Goal: Information Seeking & Learning: Learn about a topic

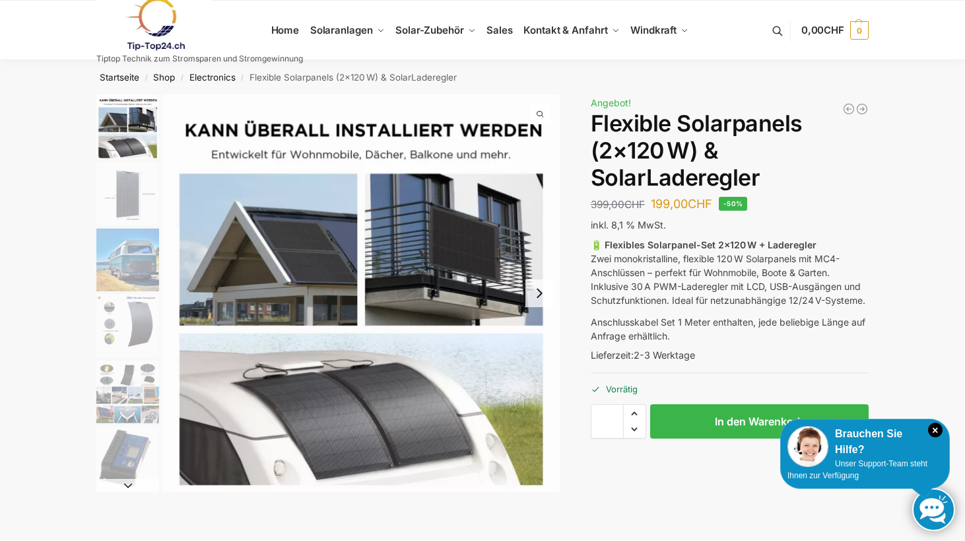
click at [127, 191] on img "2 / 9" at bounding box center [127, 193] width 63 height 63
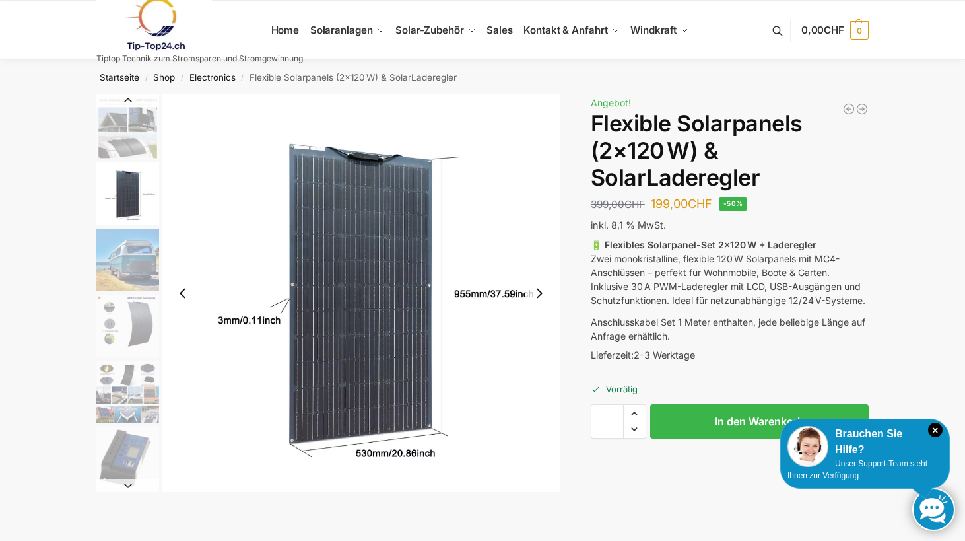
click at [130, 247] on img "3 / 9" at bounding box center [127, 259] width 63 height 63
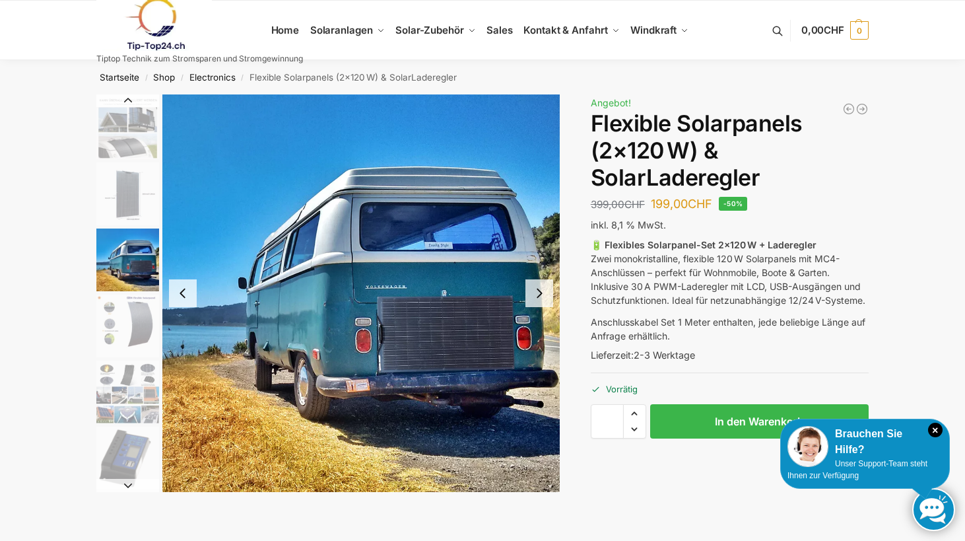
click at [131, 304] on img "4 / 9" at bounding box center [127, 325] width 63 height 63
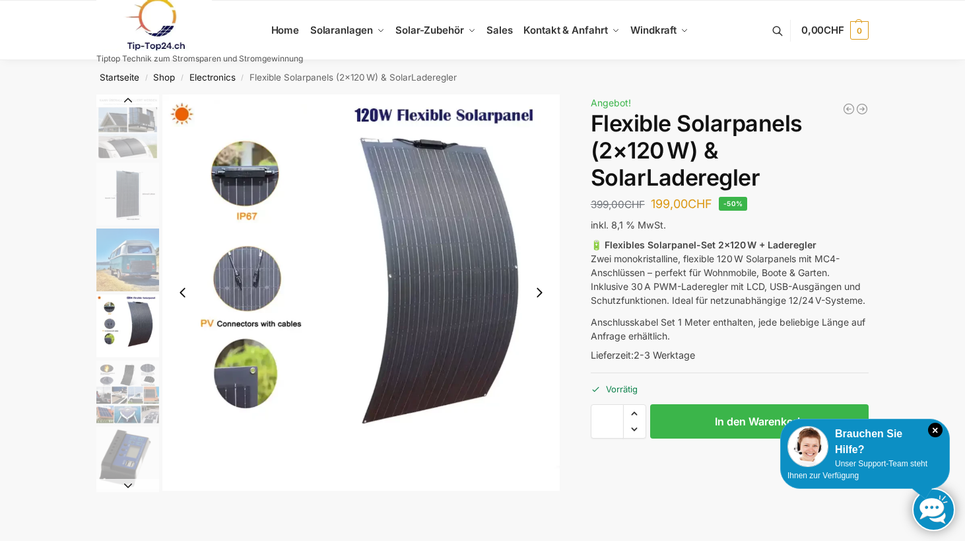
click at [133, 368] on img "5 / 9" at bounding box center [127, 391] width 63 height 63
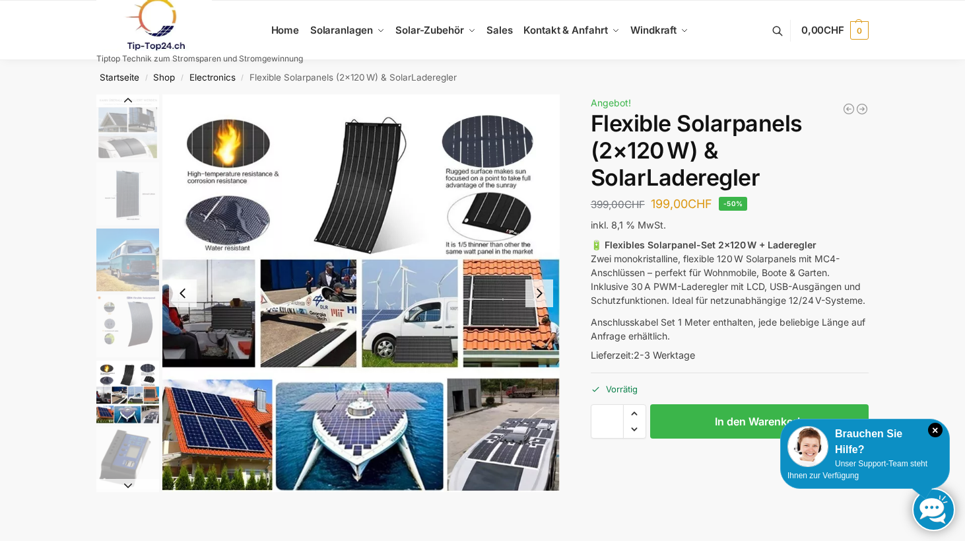
click at [130, 244] on img "3 / 9" at bounding box center [127, 259] width 63 height 63
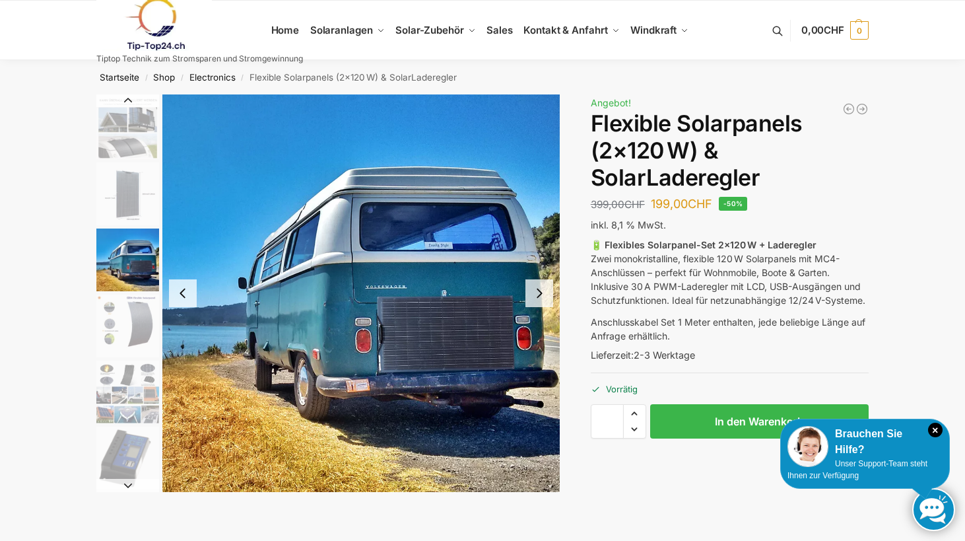
click at [113, 320] on img "4 / 9" at bounding box center [127, 325] width 63 height 63
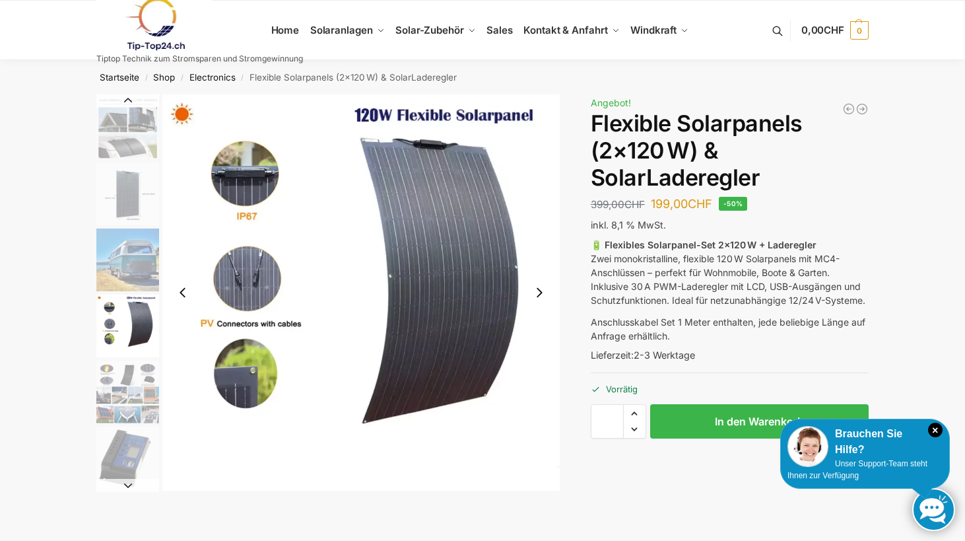
click at [120, 384] on img "5 / 9" at bounding box center [127, 391] width 63 height 63
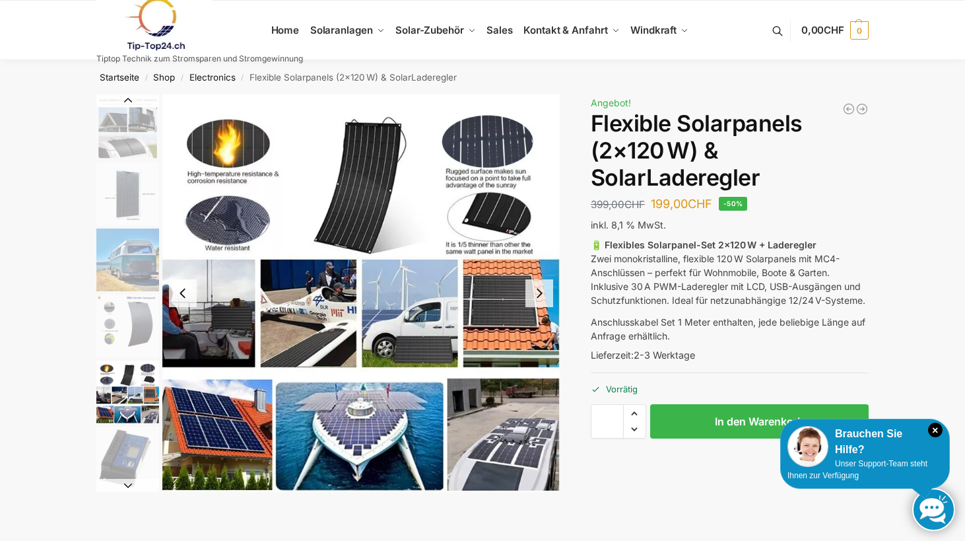
click at [313, 335] on img "5 / 9" at bounding box center [360, 292] width 397 height 397
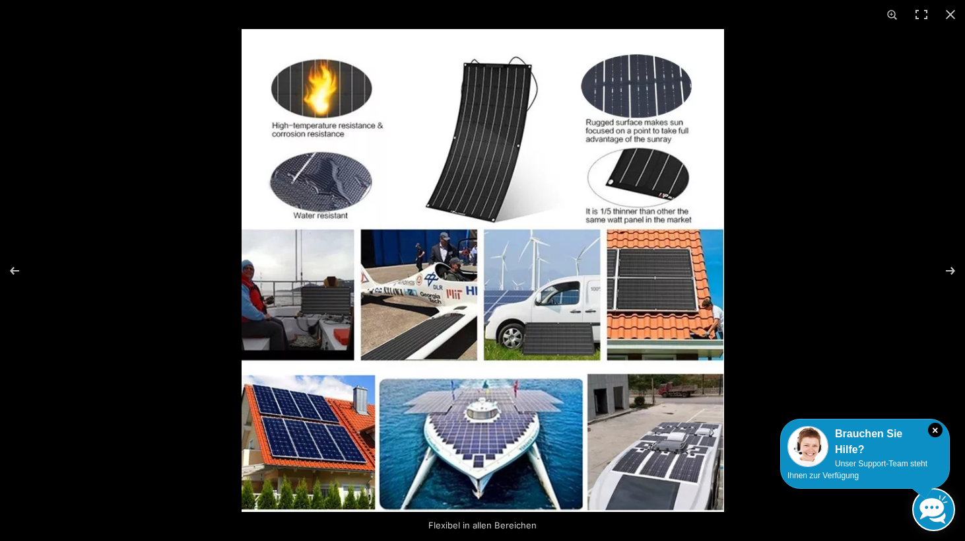
click at [431, 316] on img at bounding box center [483, 270] width 483 height 483
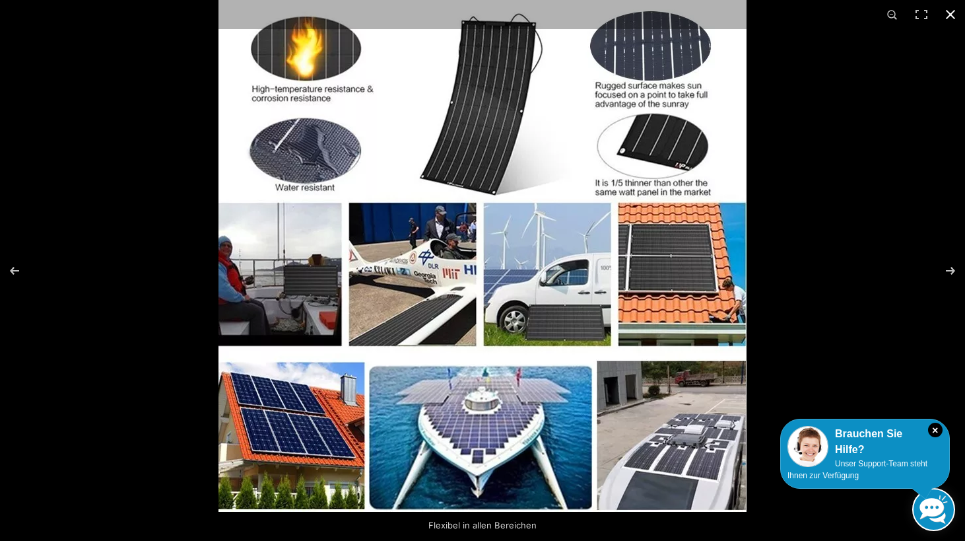
click at [908, 145] on div at bounding box center [701, 253] width 965 height 541
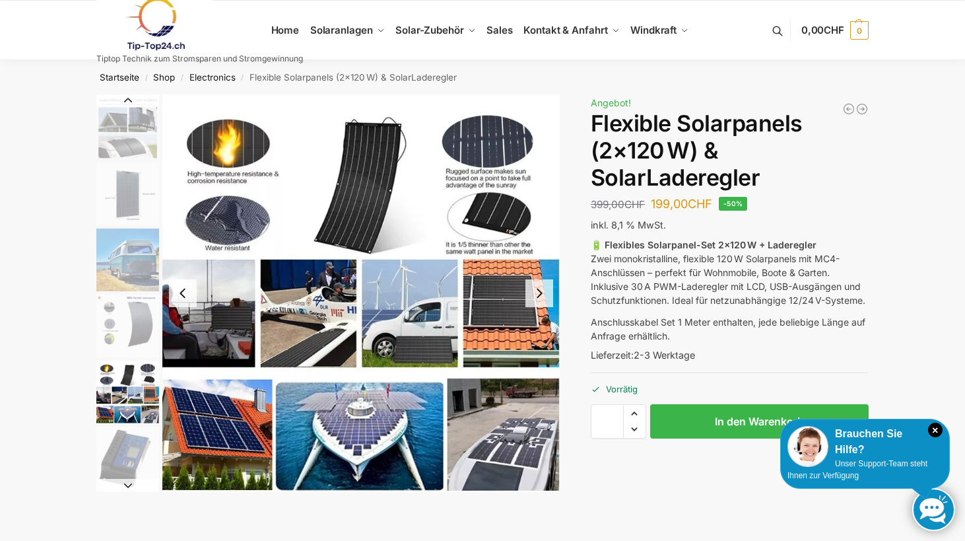
click at [500, 435] on img "5 / 9" at bounding box center [360, 292] width 397 height 397
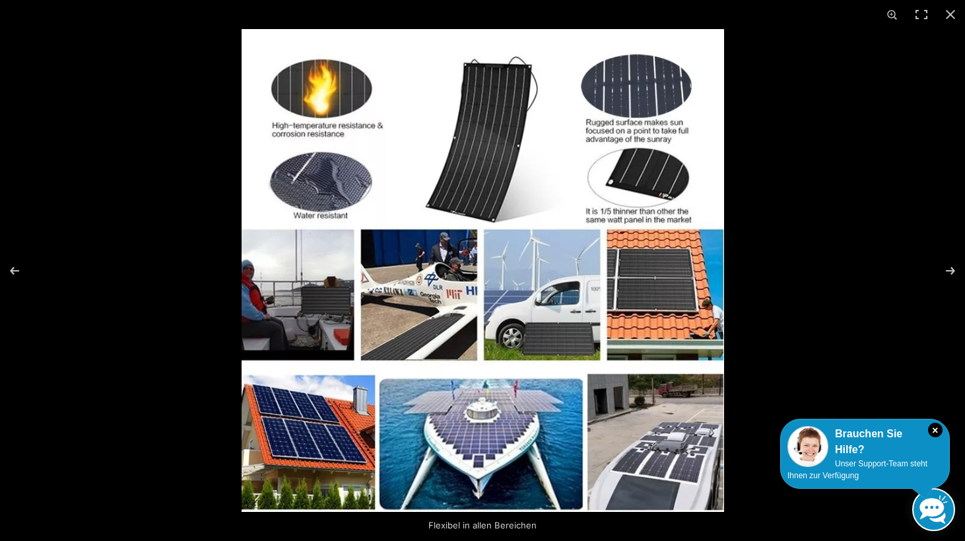
click at [679, 451] on img at bounding box center [483, 270] width 483 height 483
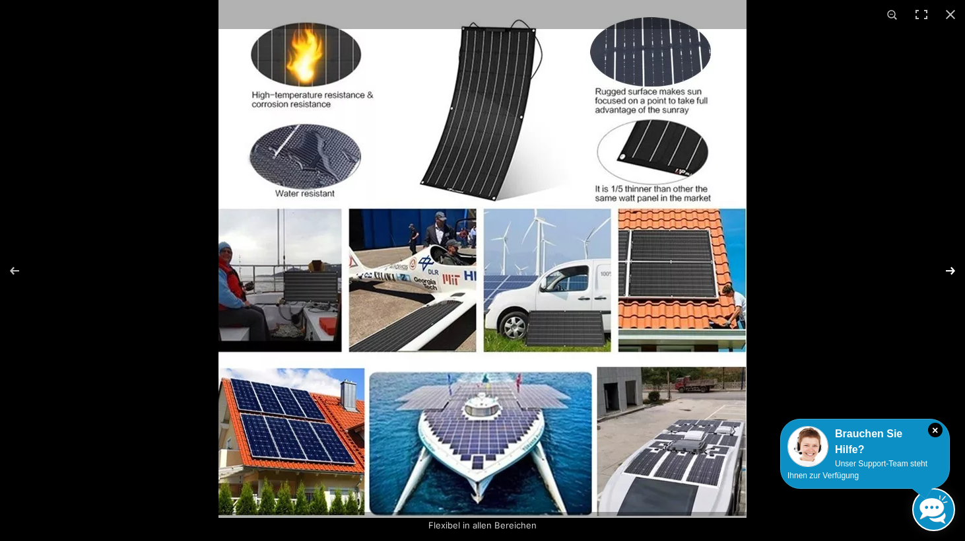
click at [926, 238] on button "Next (arrow right)" at bounding box center [942, 271] width 46 height 66
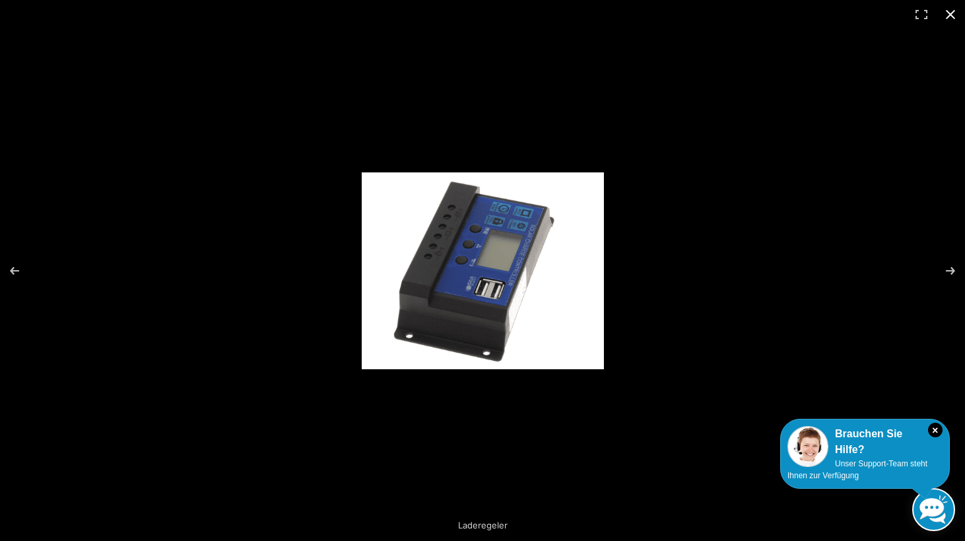
click at [950, 8] on button "Close (Esc)" at bounding box center [950, 14] width 29 height 29
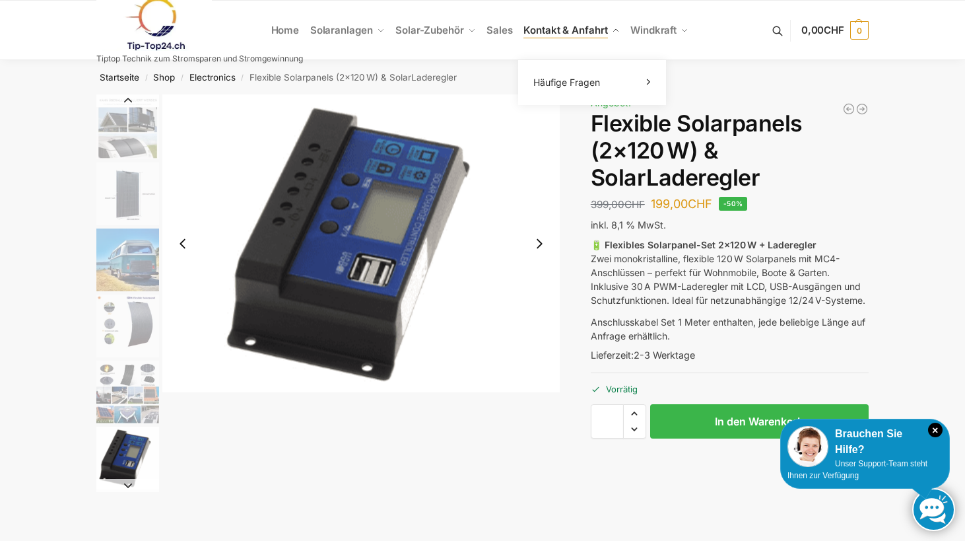
click at [579, 29] on span "Kontakt & Anfahrt" at bounding box center [565, 30] width 84 height 13
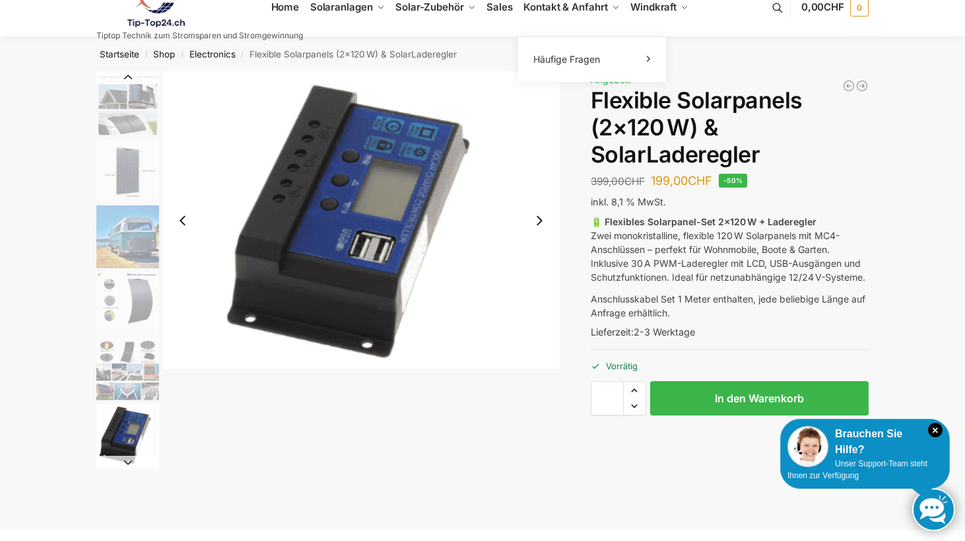
scroll to position [11, 0]
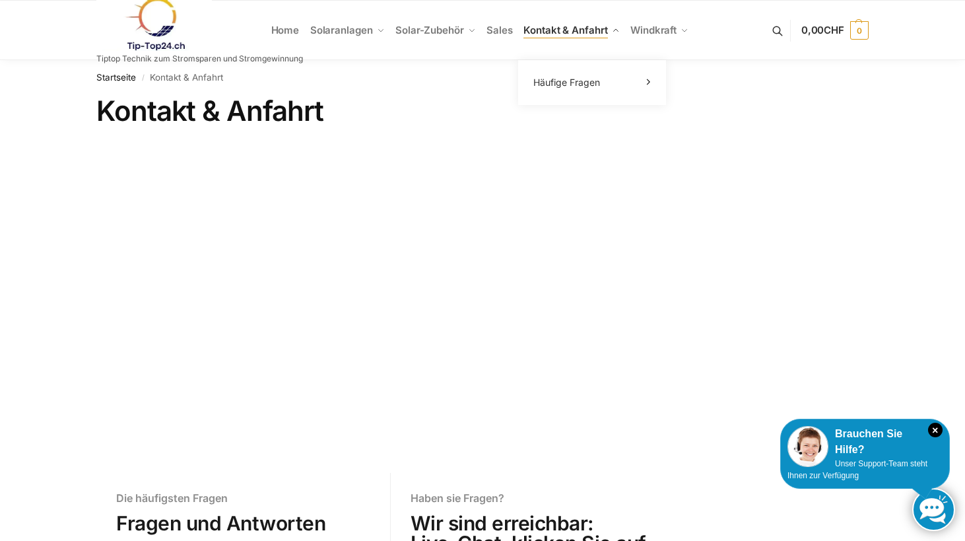
scroll to position [5, 0]
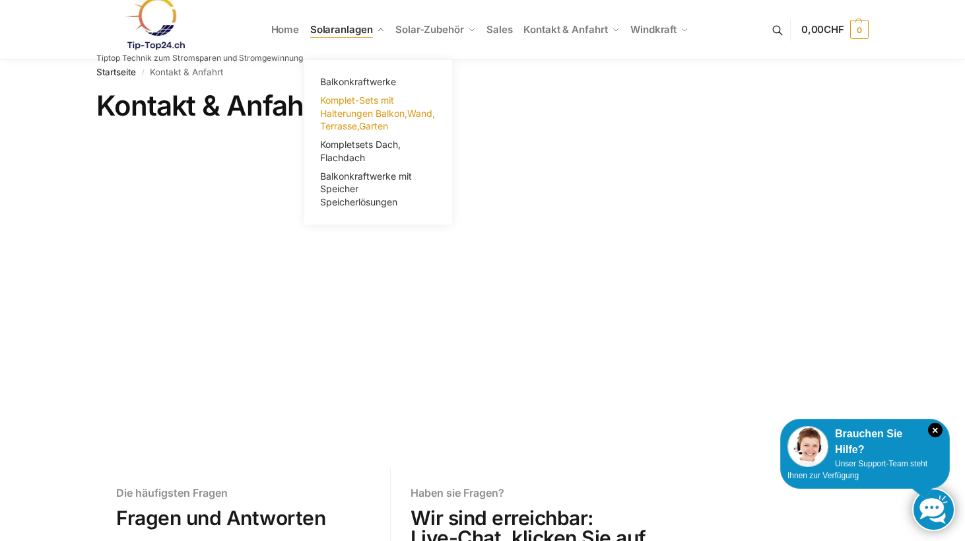
click at [352, 106] on link "Komplet-Sets mit Halterungen Balkon,Wand, Terrasse,Garten" at bounding box center [378, 113] width 132 height 44
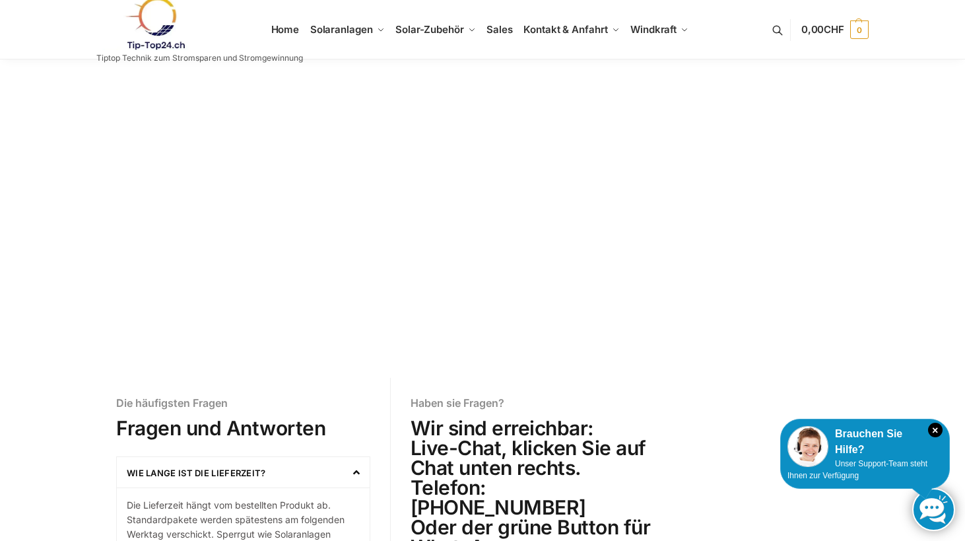
scroll to position [0, 0]
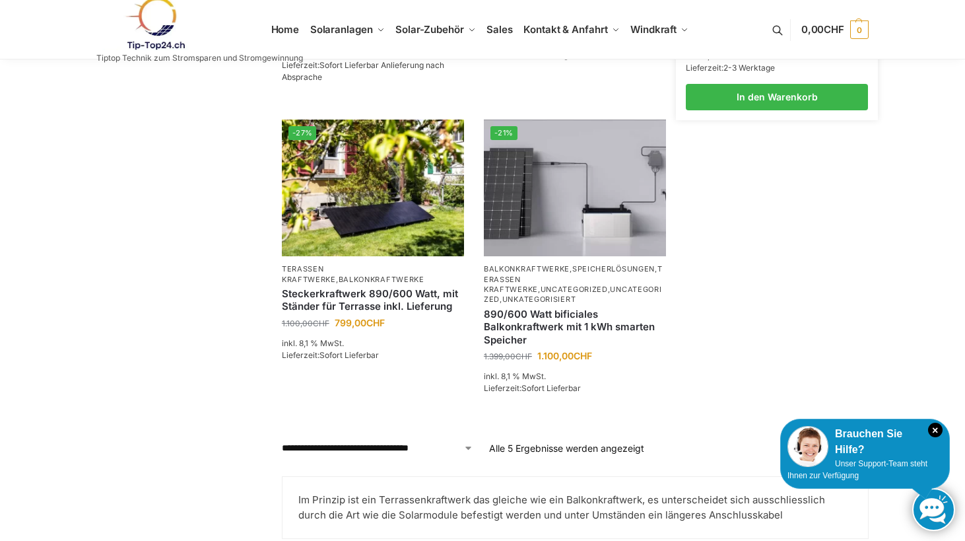
scroll to position [476, 0]
